Goal: Feedback & Contribution: Contribute content

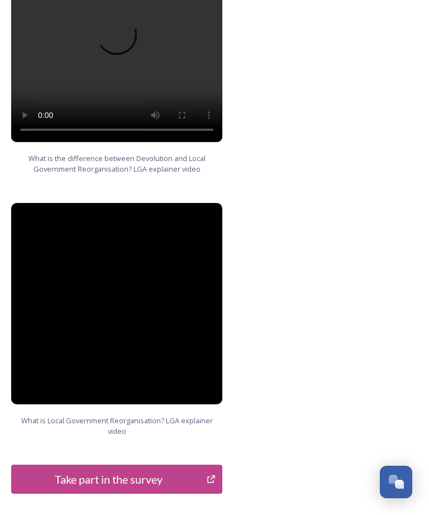
scroll to position [1469, 0]
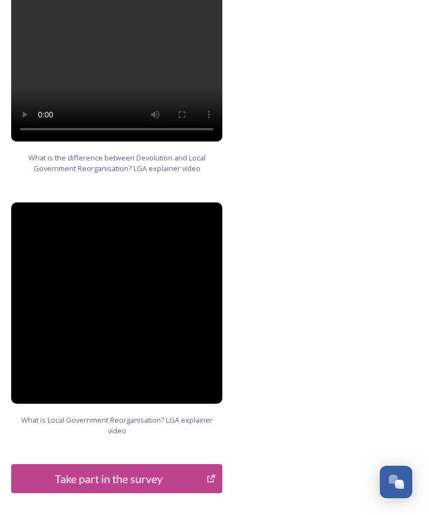
click at [163, 464] on button "Take part in the survey" at bounding box center [116, 478] width 211 height 29
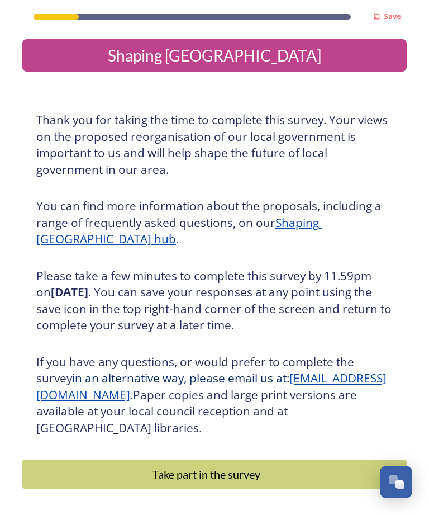
scroll to position [36, 0]
click at [314, 466] on div "Take part in the survey" at bounding box center [207, 474] width 356 height 17
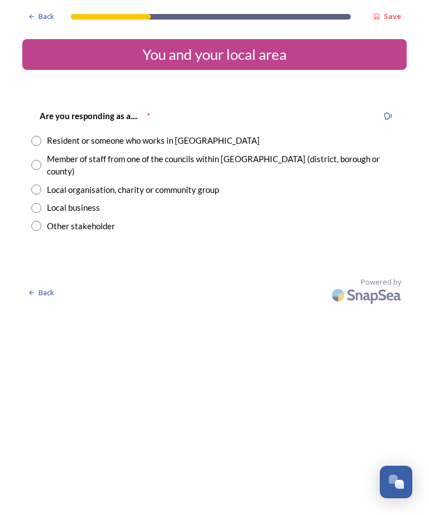
click at [39, 142] on input "radio" at bounding box center [36, 141] width 10 height 10
radio input "true"
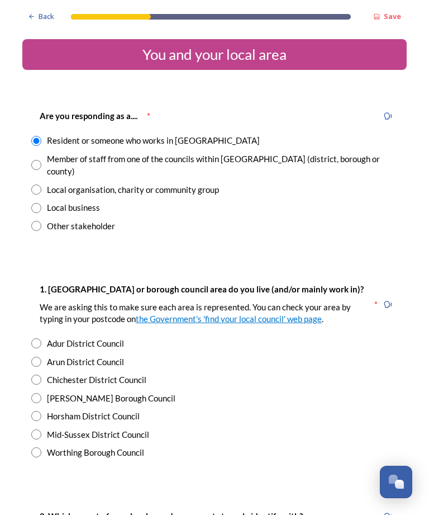
click at [39, 393] on input "radio" at bounding box center [36, 398] width 10 height 10
radio input "true"
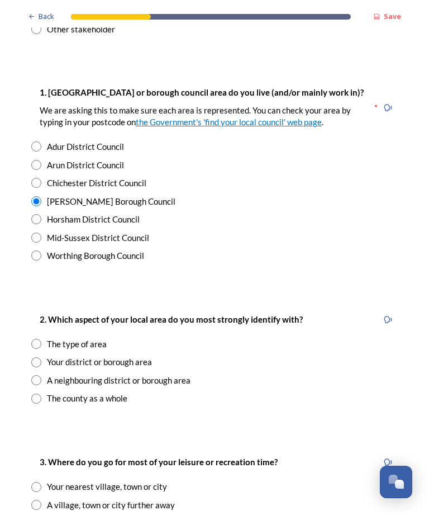
scroll to position [198, 0]
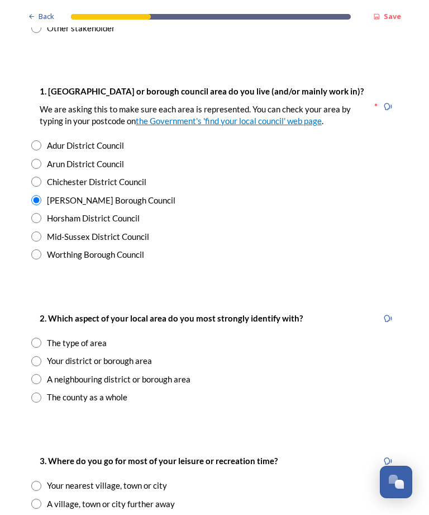
click at [39, 393] on input "radio" at bounding box center [36, 398] width 10 height 10
radio input "true"
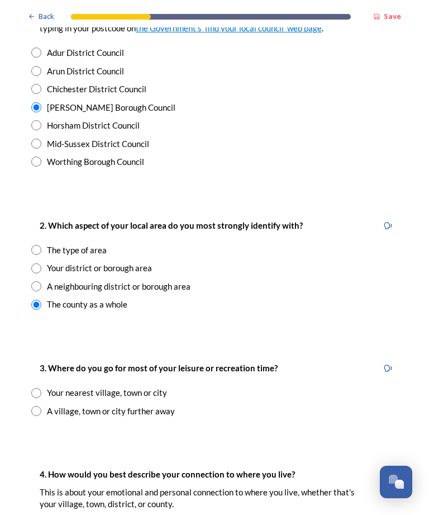
scroll to position [293, 0]
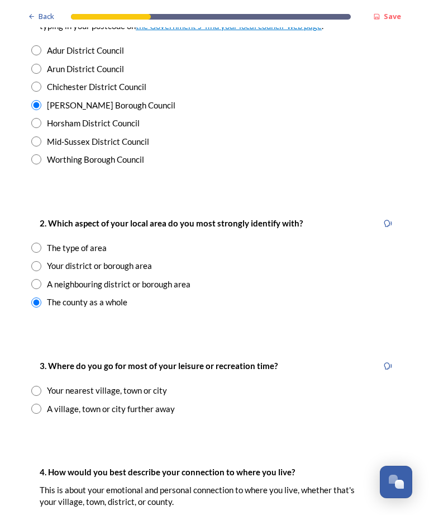
click at [39, 404] on input "radio" at bounding box center [36, 409] width 10 height 10
radio input "true"
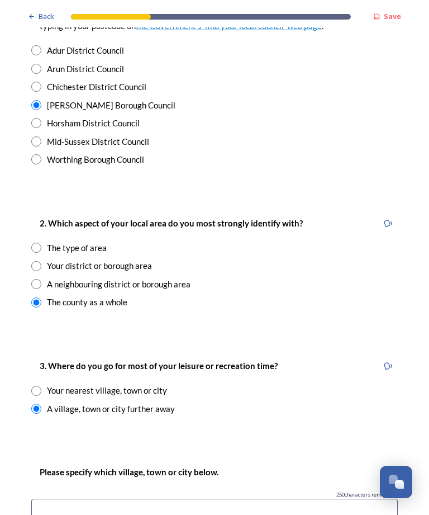
click at [40, 386] on input "radio" at bounding box center [36, 391] width 10 height 10
radio input "true"
click at [62, 499] on input at bounding box center [214, 512] width 367 height 26
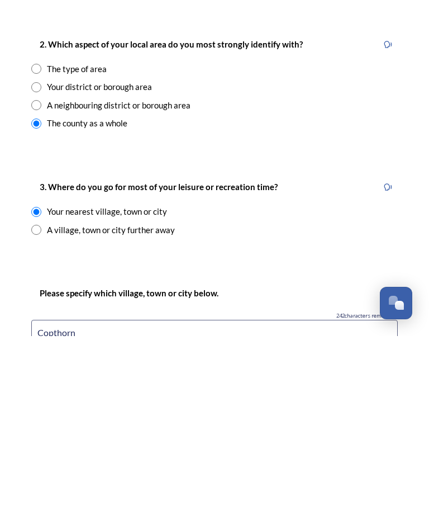
type input "Copthorne"
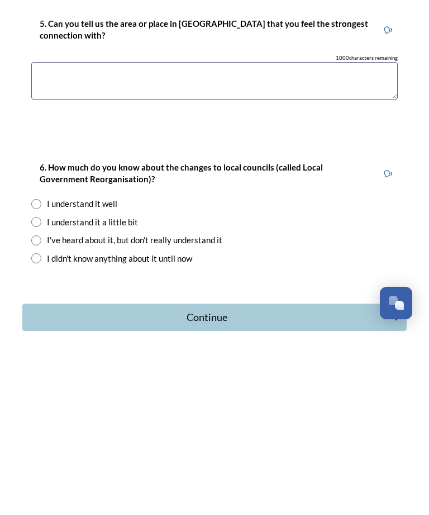
scroll to position [870, 0]
